Goal: Task Accomplishment & Management: Manage account settings

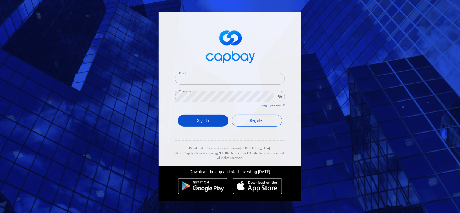
type input "etraderlibrary@gmail.com"
click at [208, 123] on button "Sign In" at bounding box center [203, 121] width 51 height 12
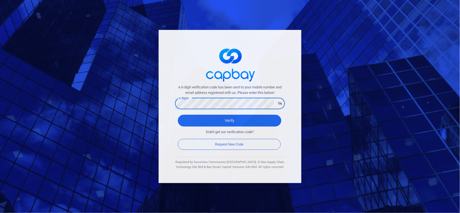
click at [178, 115] on button "Verify" at bounding box center [230, 121] width 104 height 12
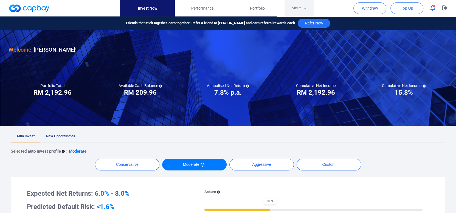
click at [307, 7] on icon "button" at bounding box center [305, 8] width 4 height 5
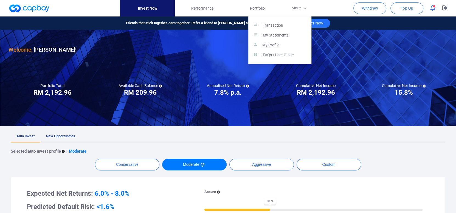
click at [331, 12] on button "button" at bounding box center [228, 106] width 456 height 213
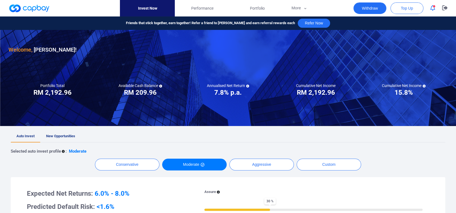
click at [366, 8] on button "Withdraw" at bounding box center [370, 8] width 33 height 12
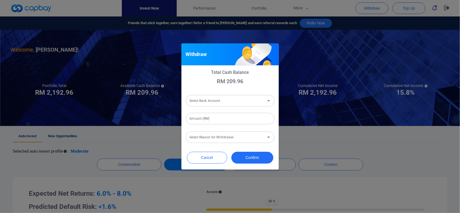
click at [251, 105] on input "Select Bank Account" at bounding box center [226, 101] width 76 height 10
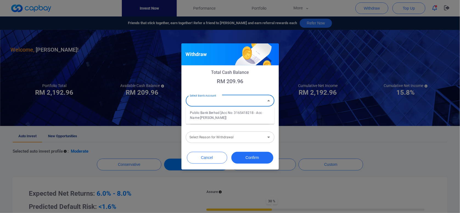
click at [234, 121] on li "Public Bank Berhad [Acc No: 3165418218 - Acc Name:YONG YOON SHIN]" at bounding box center [230, 115] width 89 height 13
type input "Public Bank Berhad [Acc No: 3165418218 - Acc Name:YONG YOON SHIN]"
click at [234, 120] on input "Amount (RM)" at bounding box center [230, 119] width 89 height 12
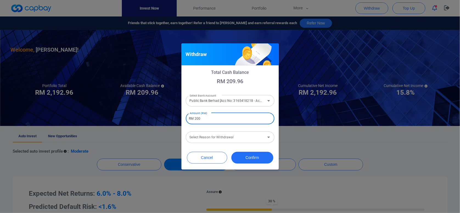
type input "RM 200"
click at [237, 136] on input "Select Reason for Withdrawal" at bounding box center [226, 137] width 76 height 10
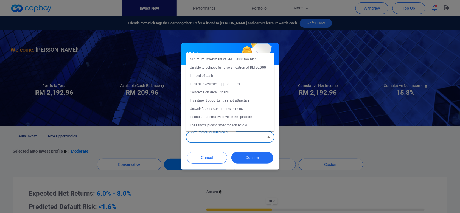
click at [230, 92] on li "Concerns on default risks" at bounding box center [230, 92] width 89 height 8
type input "Concerns on default risks"
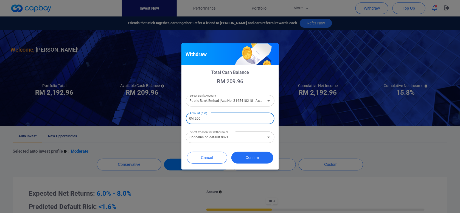
click at [237, 121] on input "RM 200" at bounding box center [230, 119] width 89 height 12
click at [250, 159] on button "Confirm" at bounding box center [252, 158] width 42 height 12
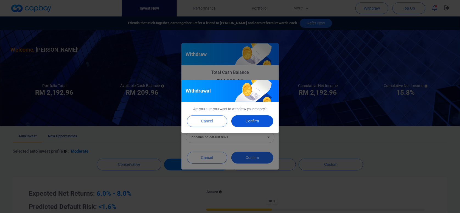
click at [245, 122] on button "Confirm" at bounding box center [252, 121] width 42 height 12
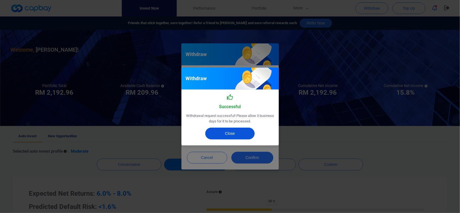
click at [243, 136] on button "Close" at bounding box center [229, 134] width 49 height 12
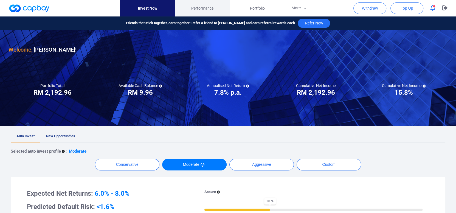
click at [211, 7] on span "Performance" at bounding box center [202, 8] width 22 height 6
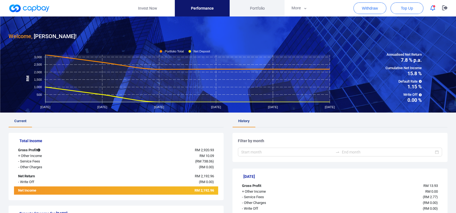
click at [254, 10] on span "Portfolio" at bounding box center [257, 8] width 15 height 6
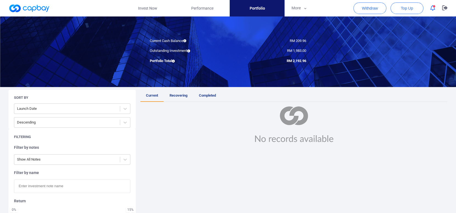
scroll to position [27, 0]
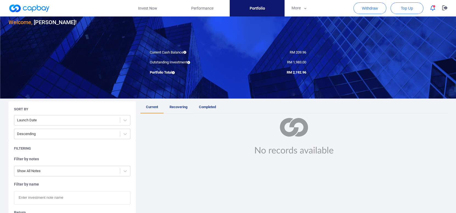
click at [176, 109] on link "Recovering" at bounding box center [178, 107] width 29 height 12
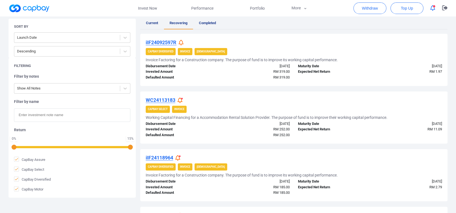
scroll to position [137, 0]
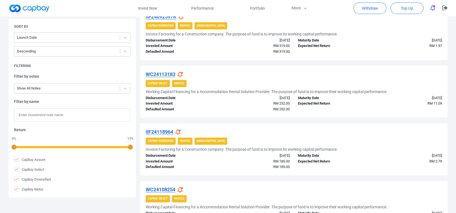
click at [173, 110] on div "Defaulted Amount" at bounding box center [180, 110] width 76 height 6
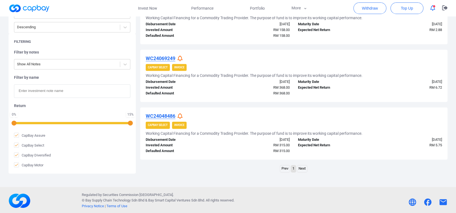
scroll to position [442, 0]
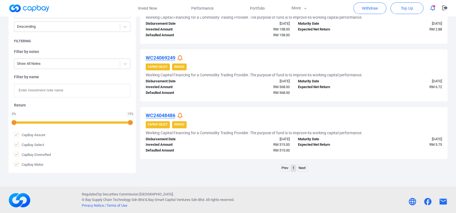
click at [303, 169] on link "Next" at bounding box center [302, 168] width 10 height 7
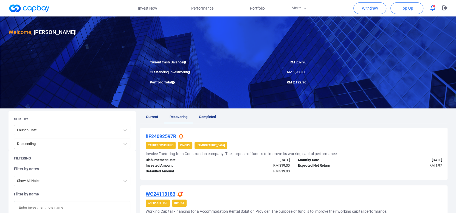
scroll to position [27, 0]
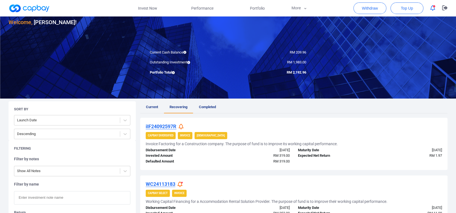
click at [181, 127] on icon at bounding box center [181, 127] width 5 height 6
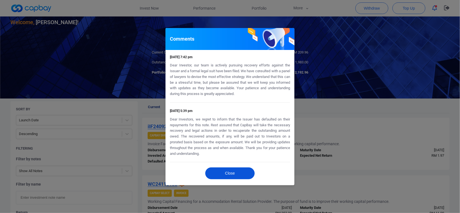
click at [229, 175] on button "Close" at bounding box center [229, 174] width 49 height 12
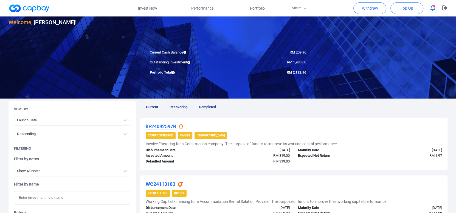
click at [372, 147] on div "iIF24092597R CapBay Diversified Invoice Shariah Invoice Factoring for a Constru…" at bounding box center [294, 144] width 308 height 52
click at [326, 208] on div "Maturity Date" at bounding box center [332, 208] width 76 height 6
